Goal: Task Accomplishment & Management: Check status

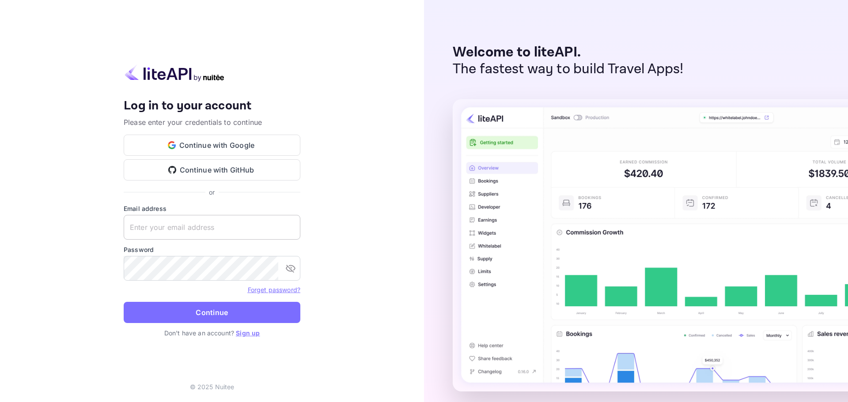
click at [232, 214] on div "Email address ​" at bounding box center [212, 222] width 177 height 36
click at [231, 222] on input "text" at bounding box center [212, 227] width 177 height 25
paste input "[EMAIL_ADDRESS][DOMAIN_NAME]"
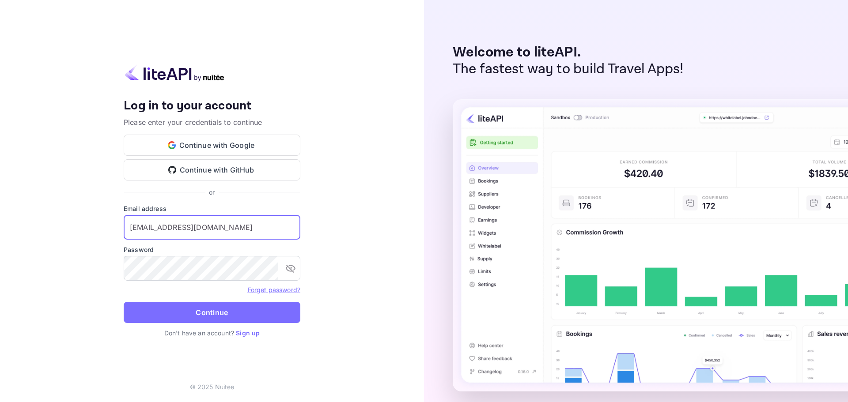
type input "[EMAIL_ADDRESS][DOMAIN_NAME]"
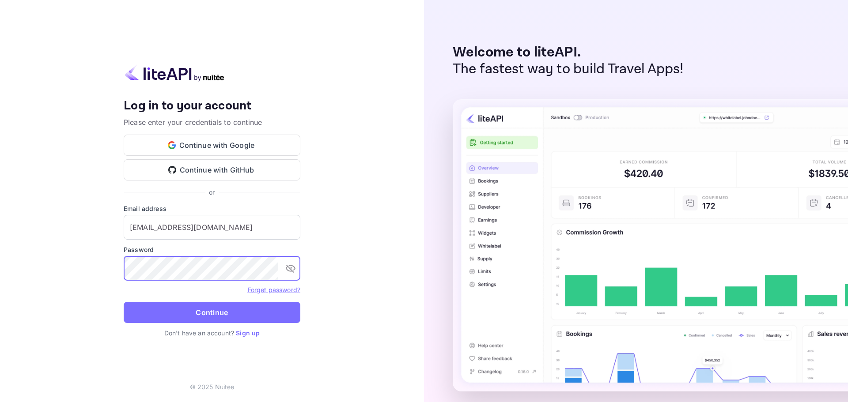
click at [124, 302] on button "Continue" at bounding box center [212, 312] width 177 height 21
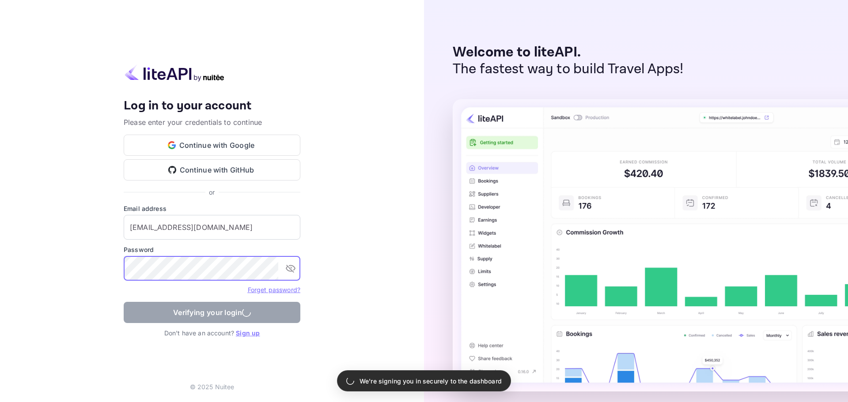
click at [400, 238] on div "Your account has been created successfully, a confirmation link has been sent t…" at bounding box center [212, 201] width 424 height 402
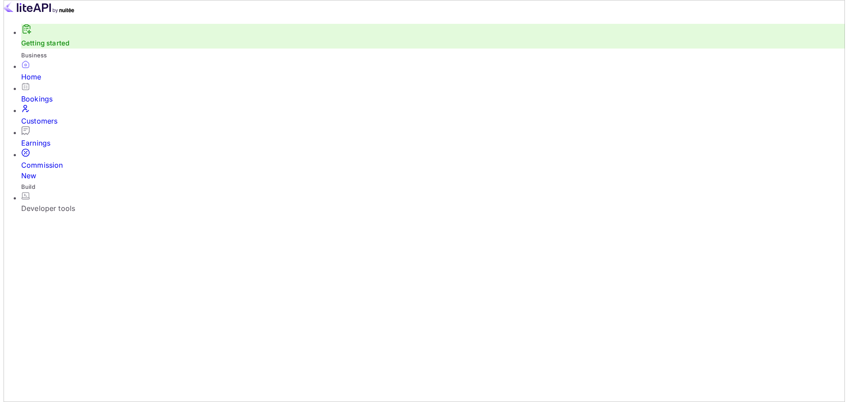
scroll to position [7, 7]
click at [31, 102] on div "Bookings" at bounding box center [430, 99] width 824 height 11
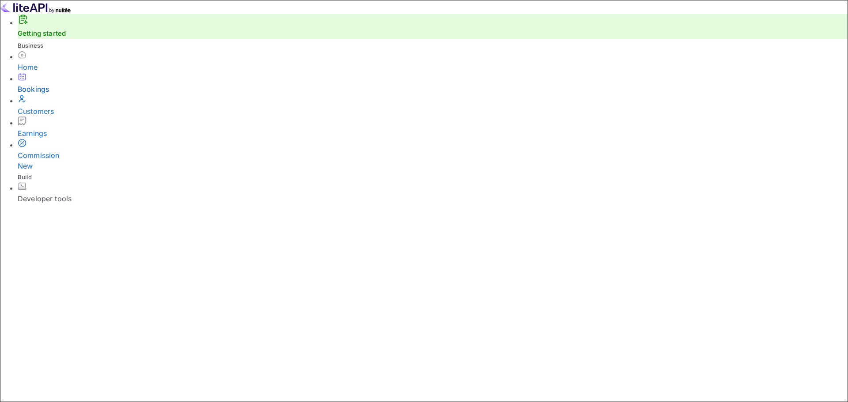
paste input "7006122"
type input "7006122"
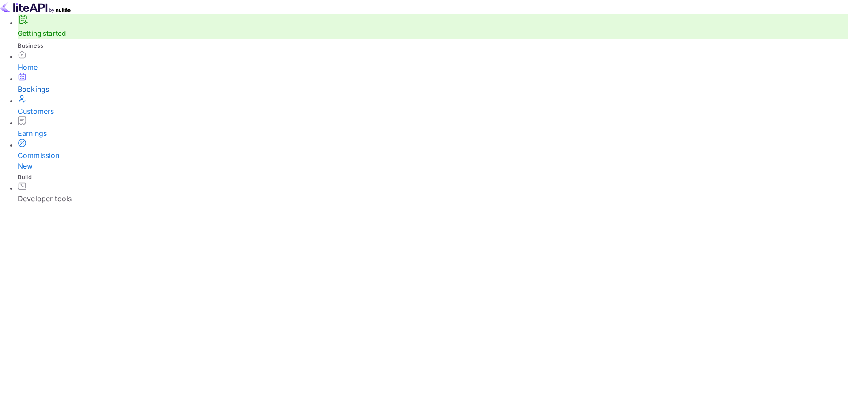
paste input "7006122"
type input "7006122"
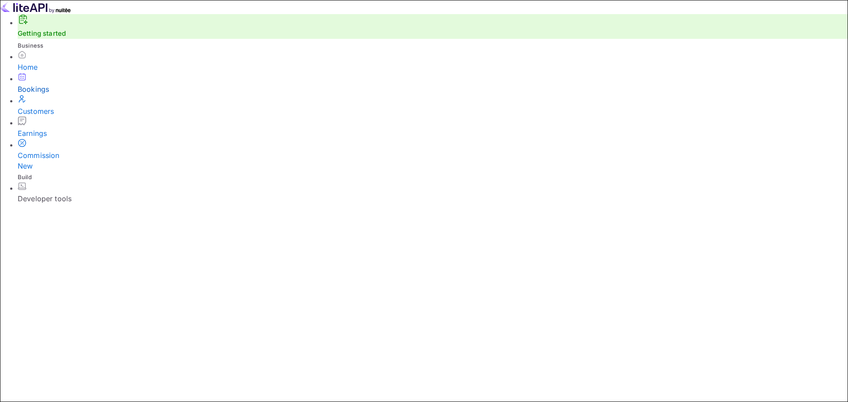
drag, startPoint x: 717, startPoint y: 331, endPoint x: 713, endPoint y: 326, distance: 6.2
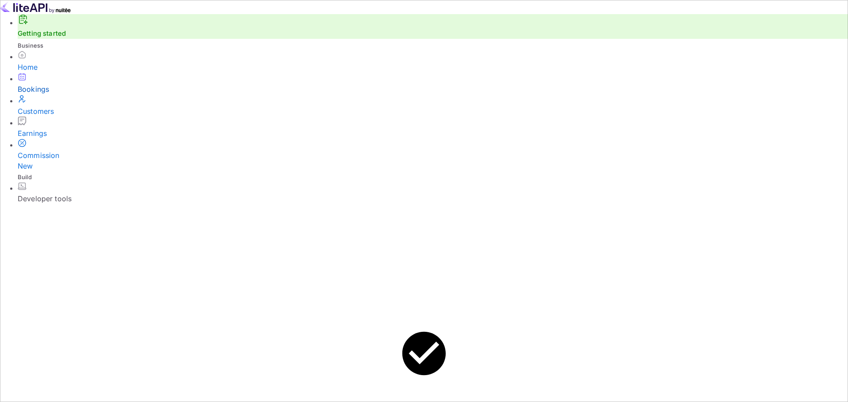
drag, startPoint x: 404, startPoint y: 213, endPoint x: 316, endPoint y: 187, distance: 91.8
